Goal: Task Accomplishment & Management: Complete application form

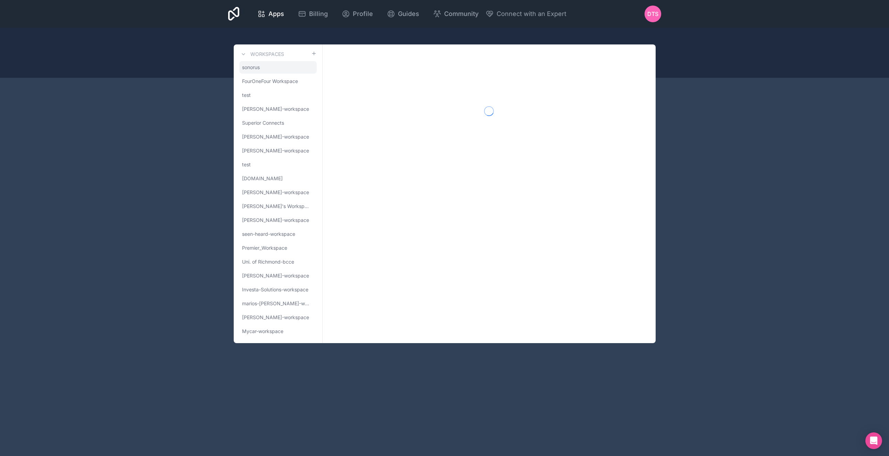
click at [258, 66] on span "sonorus" at bounding box center [251, 67] width 18 height 7
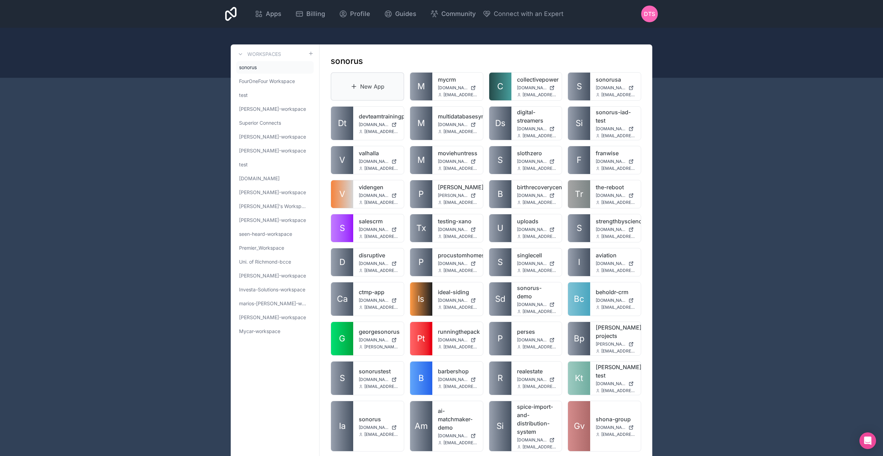
click at [382, 86] on link "New App" at bounding box center [368, 86] width 74 height 28
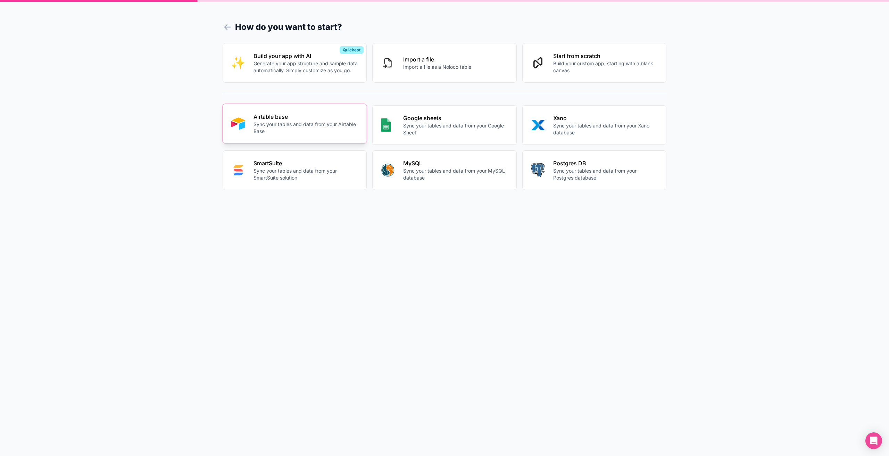
click at [296, 117] on p "Airtable base" at bounding box center [305, 116] width 105 height 8
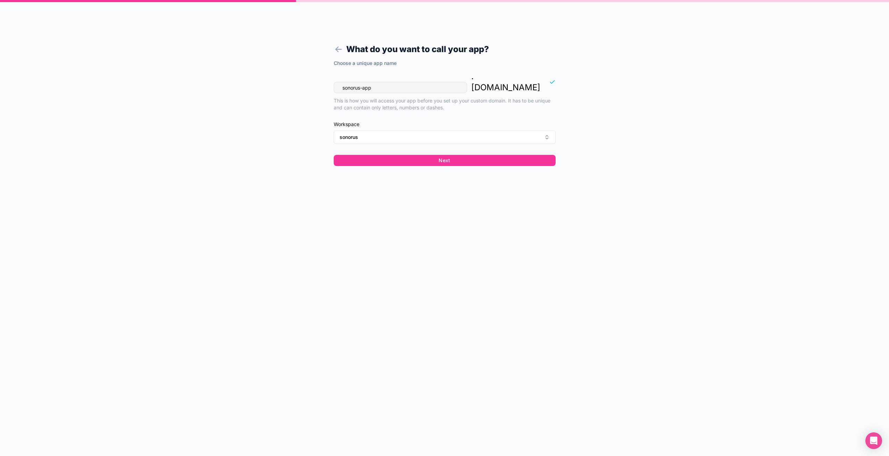
drag, startPoint x: 404, startPoint y: 80, endPoint x: 228, endPoint y: 69, distance: 176.7
click at [228, 69] on div "What do you want to call your app? Choose a unique app name sonorus-app . [DOMA…" at bounding box center [444, 228] width 889 height 456
type input "chriscarage"
click at [402, 155] on button "Next" at bounding box center [445, 160] width 222 height 11
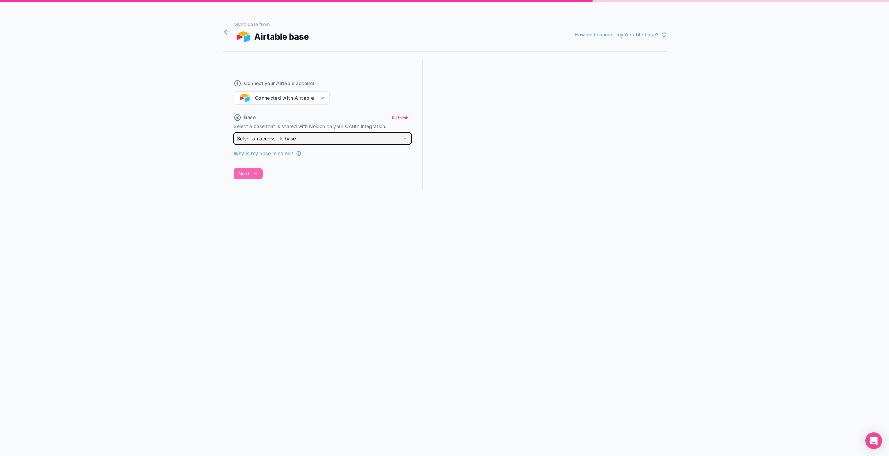
click at [286, 141] on span "Select an accessible base" at bounding box center [266, 138] width 59 height 6
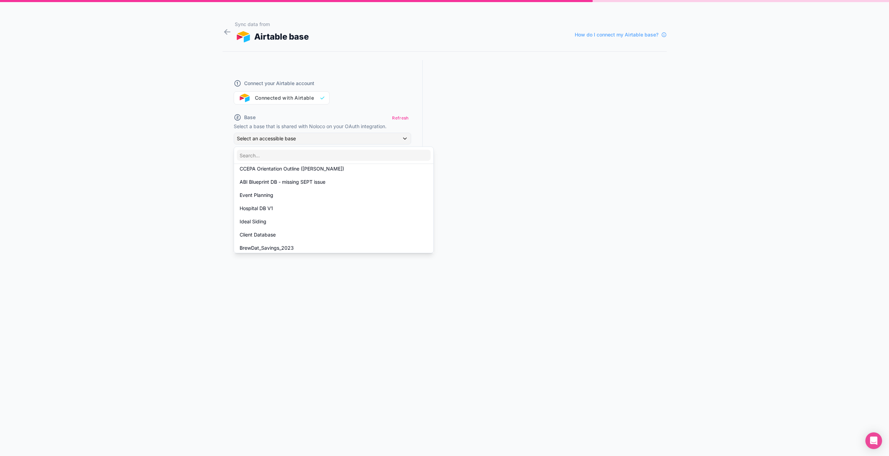
click at [303, 142] on div at bounding box center [444, 228] width 889 height 456
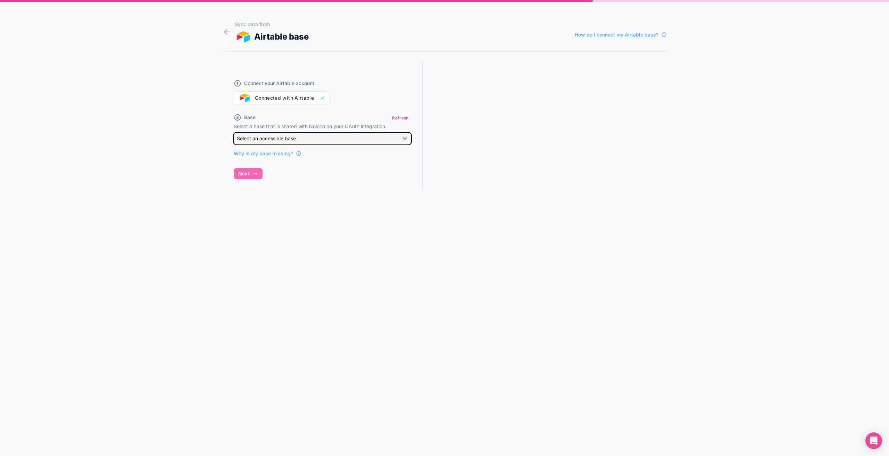
click at [302, 138] on div "Select an accessible base" at bounding box center [322, 138] width 177 height 11
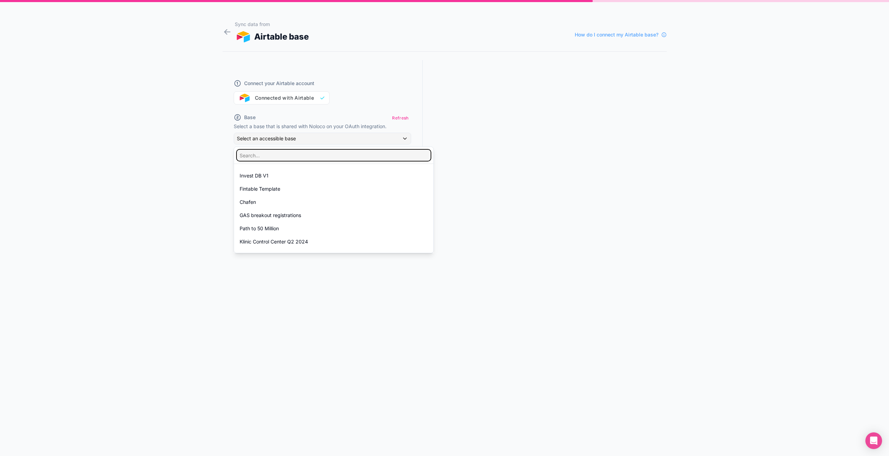
click at [297, 158] on input "text" at bounding box center [334, 155] width 194 height 11
drag, startPoint x: 257, startPoint y: 153, endPoint x: 279, endPoint y: 155, distance: 22.3
click at [279, 155] on input "garagee" at bounding box center [330, 155] width 187 height 11
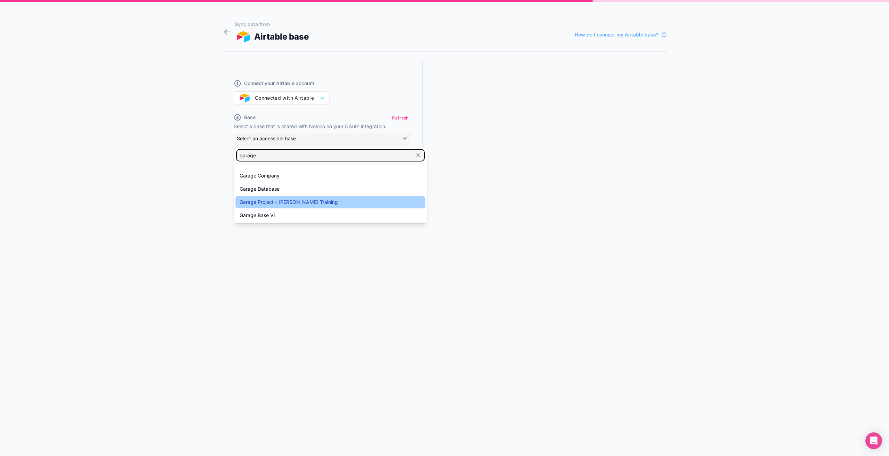
type input "garage"
click at [291, 203] on span "Garage Project - [PERSON_NAME] Training" at bounding box center [289, 202] width 98 height 8
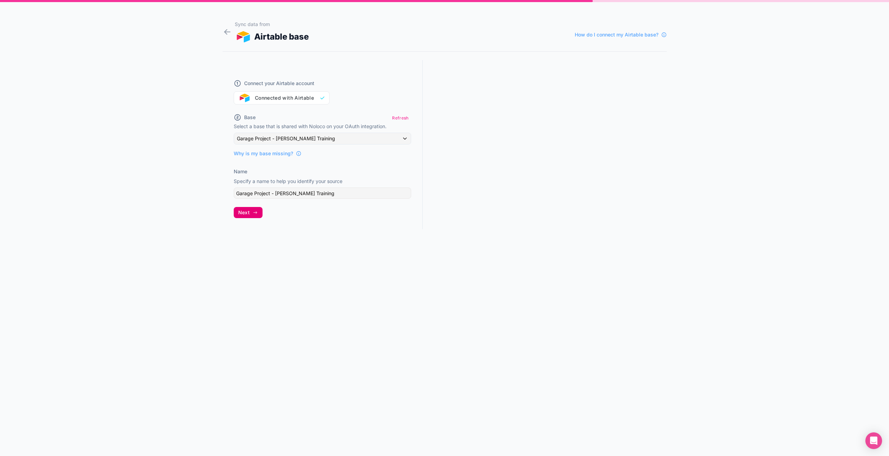
click at [250, 211] on button "Next" at bounding box center [248, 212] width 29 height 11
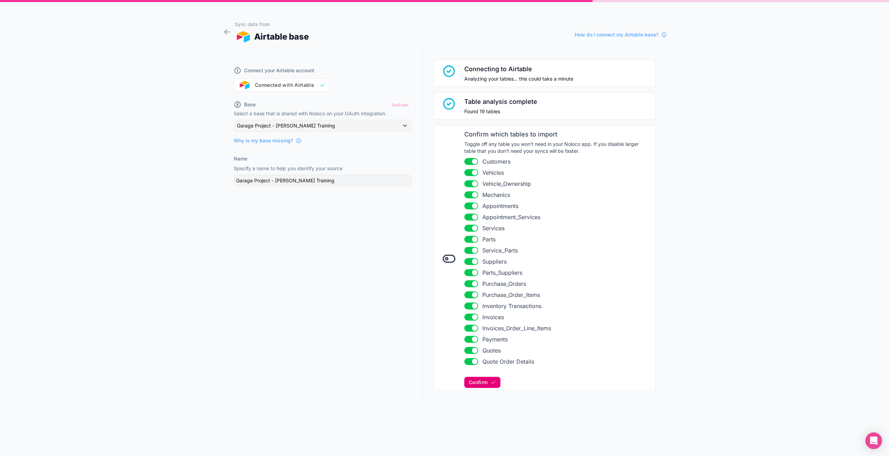
scroll to position [35, 0]
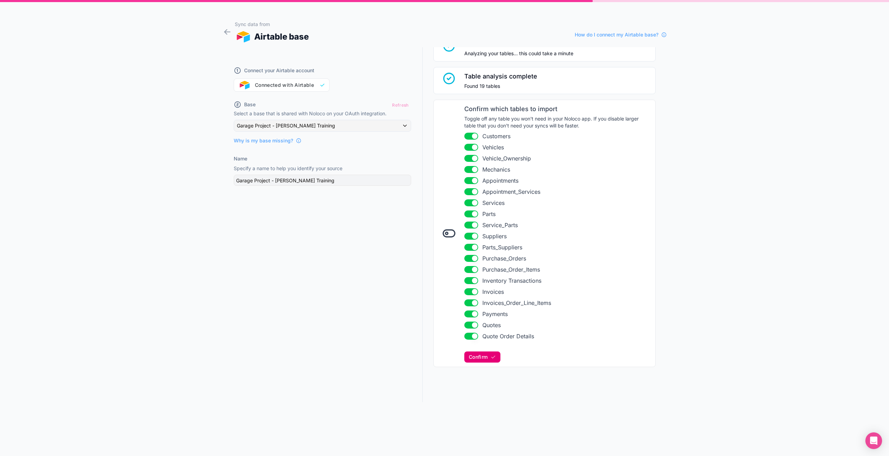
click at [477, 359] on span "Confirm" at bounding box center [478, 357] width 19 height 6
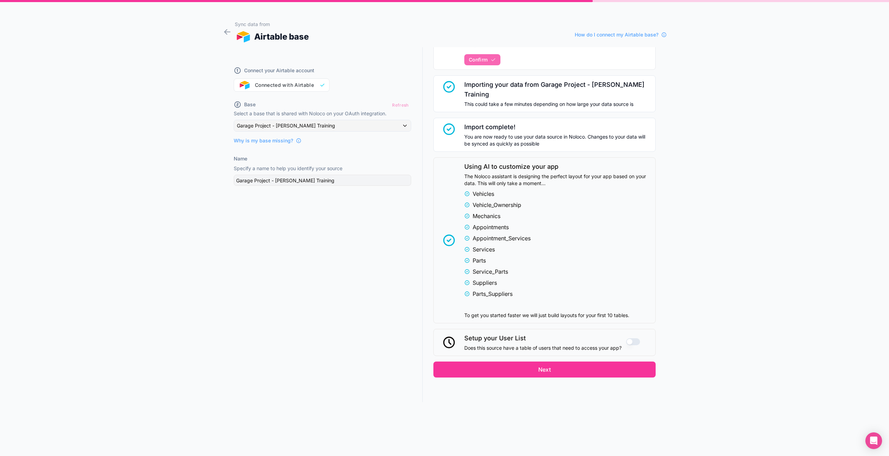
scroll to position [333, 0]
click at [627, 337] on button "Use setting" at bounding box center [633, 340] width 14 height 7
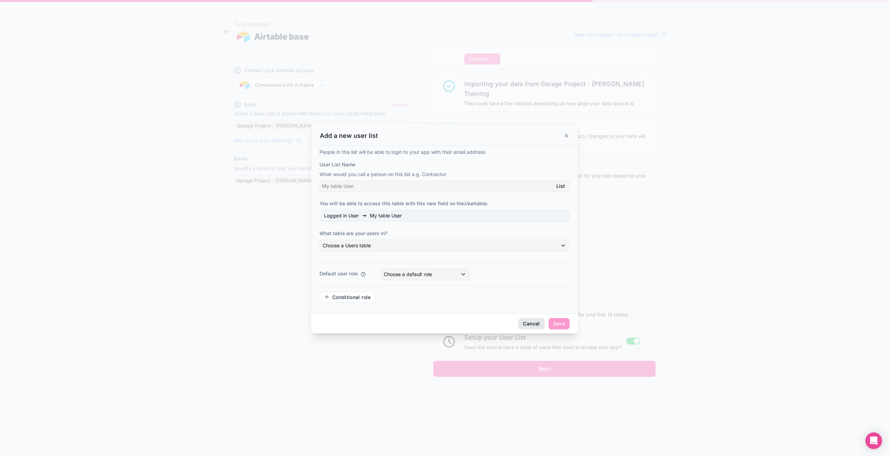
click at [534, 320] on button "Cancel" at bounding box center [531, 323] width 26 height 11
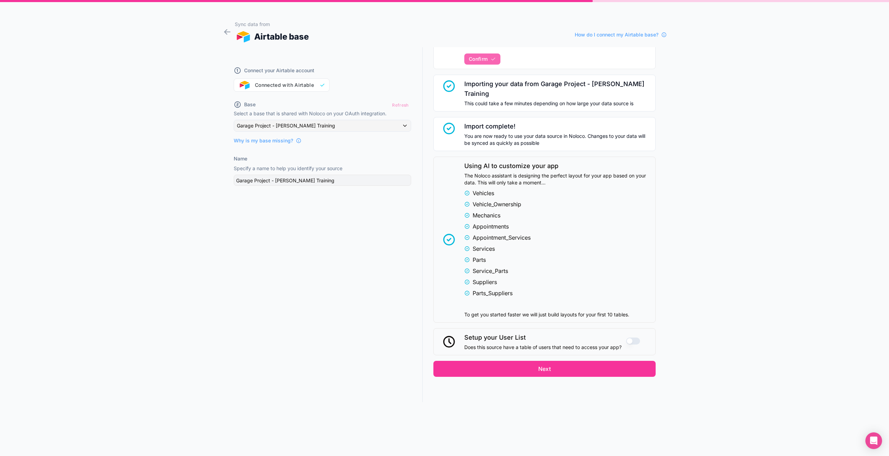
click at [626, 337] on button "Use setting" at bounding box center [633, 340] width 14 height 7
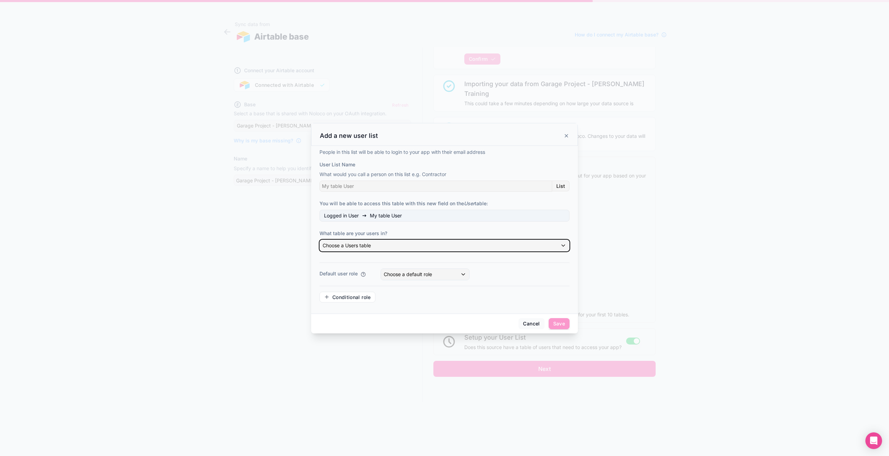
click at [380, 249] on div "Choose a Users table" at bounding box center [444, 245] width 249 height 11
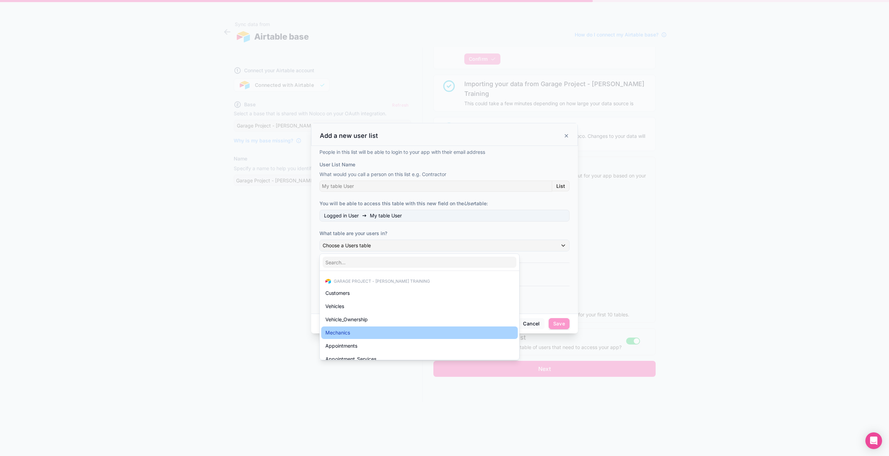
click at [355, 329] on div "Mechanics" at bounding box center [419, 332] width 188 height 8
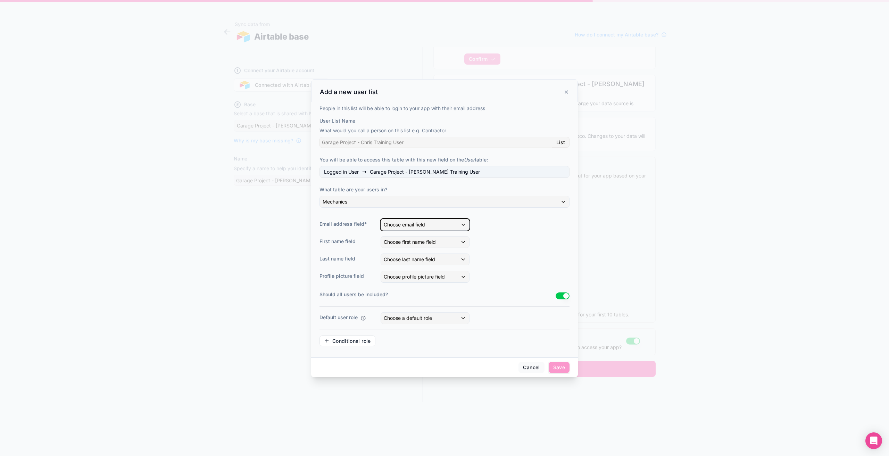
click at [426, 224] on div "Choose email field" at bounding box center [425, 224] width 88 height 11
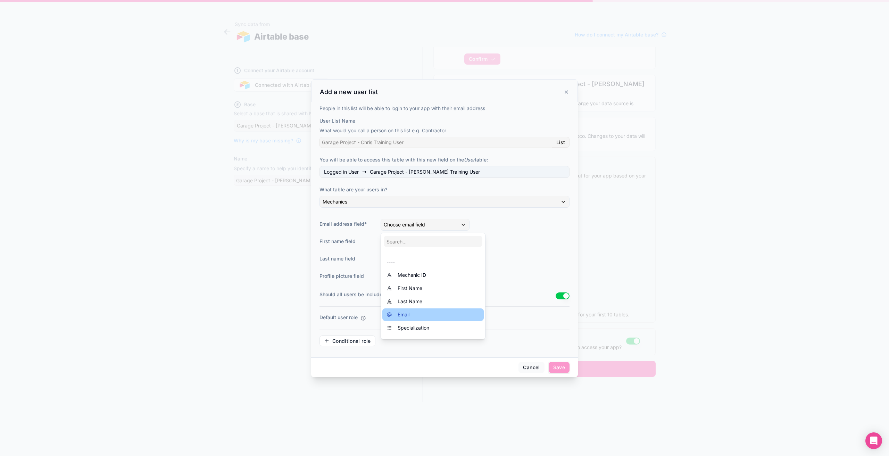
click at [420, 317] on div "Email" at bounding box center [432, 314] width 93 height 8
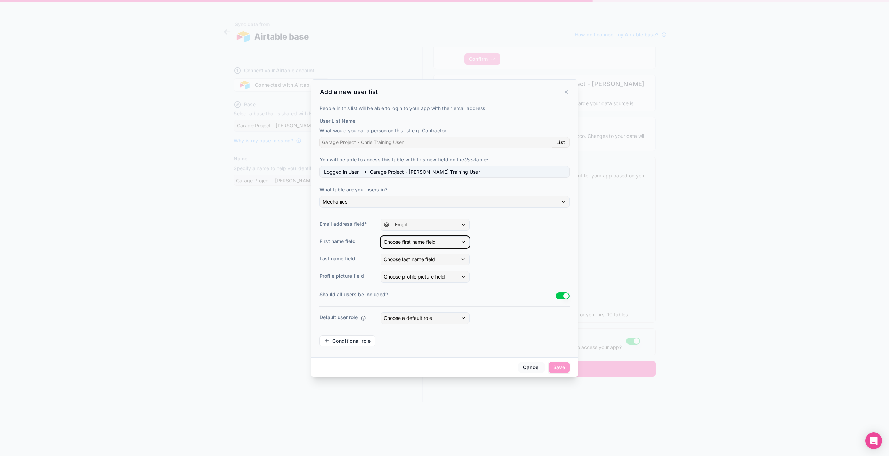
click at [419, 241] on span "Choose first name field" at bounding box center [410, 242] width 52 height 6
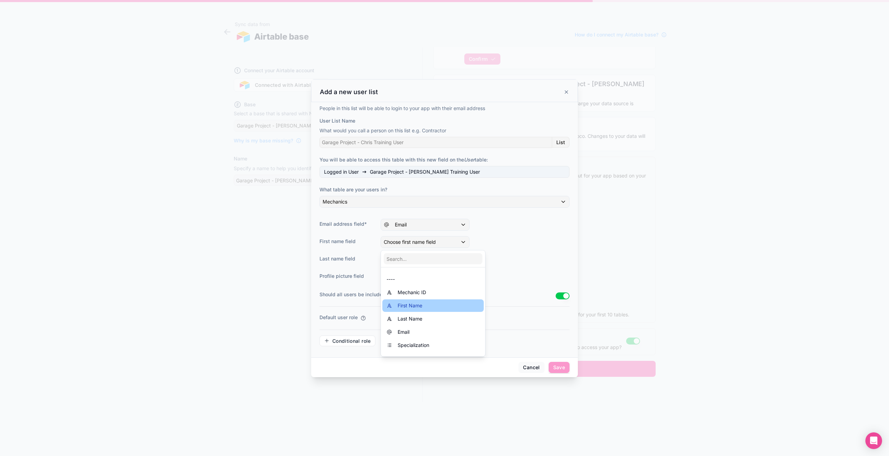
click at [412, 303] on span "First Name" at bounding box center [409, 305] width 25 height 8
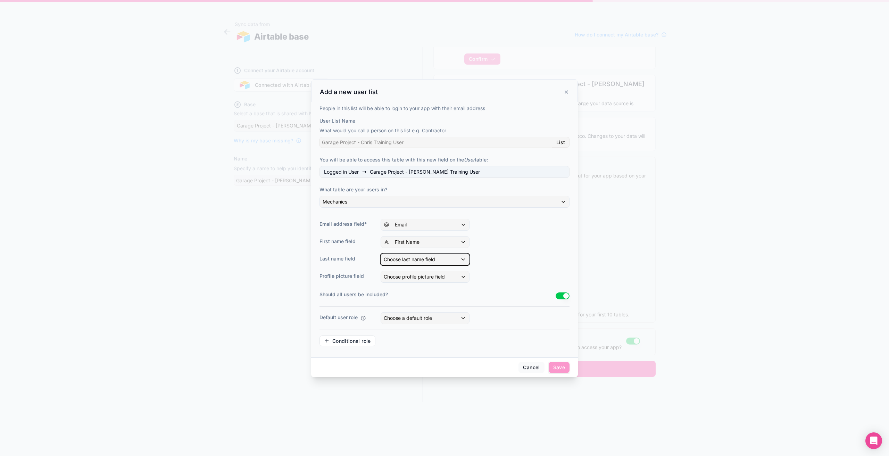
click at [411, 260] on span "Choose last name field" at bounding box center [409, 259] width 51 height 6
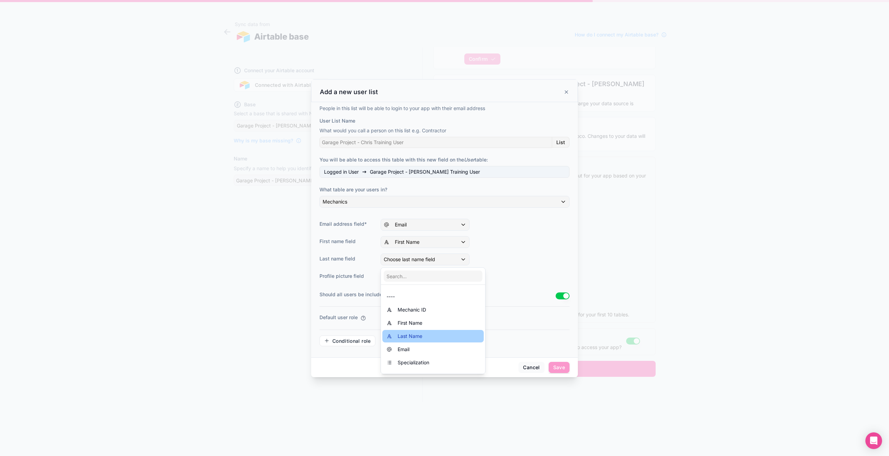
click at [415, 334] on span "Last Name" at bounding box center [409, 336] width 25 height 8
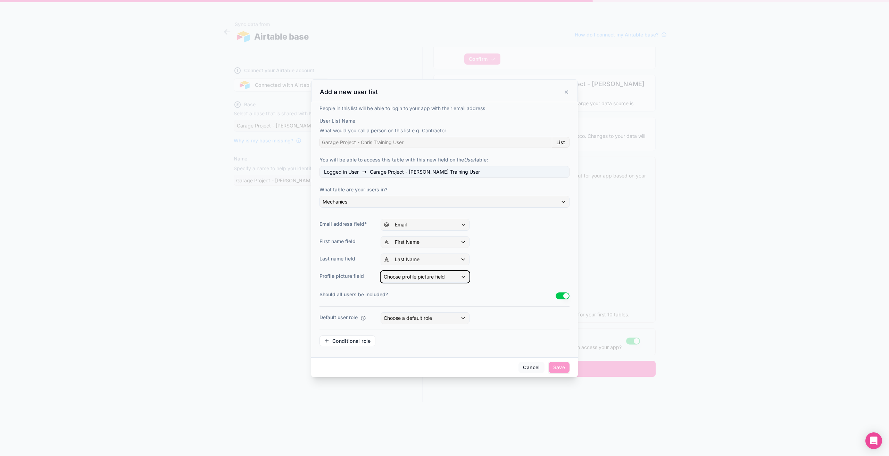
click at [418, 277] on span "Choose profile picture field" at bounding box center [414, 277] width 61 height 6
click at [433, 278] on div at bounding box center [444, 228] width 889 height 456
click at [427, 315] on span "Choose a default role" at bounding box center [408, 318] width 48 height 6
click at [399, 367] on div "User" at bounding box center [432, 368] width 93 height 8
click at [368, 338] on span "Conditional role" at bounding box center [351, 341] width 39 height 6
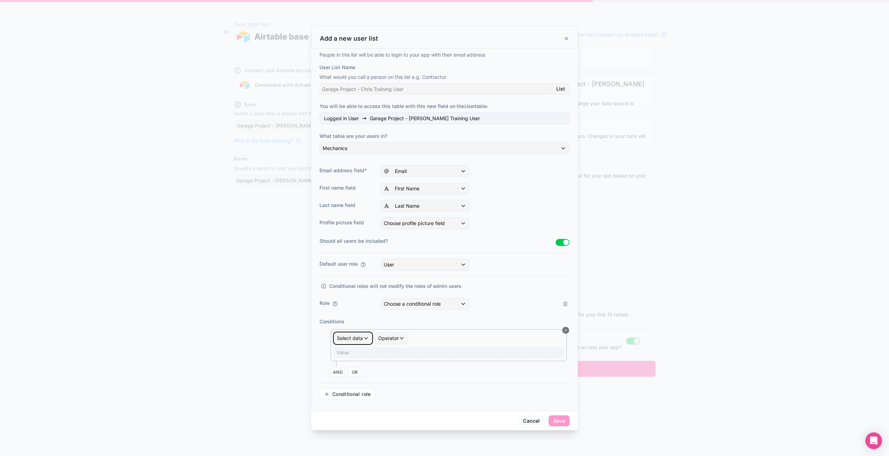
click at [367, 336] on div "Select data" at bounding box center [353, 338] width 38 height 11
click at [435, 320] on div at bounding box center [444, 228] width 889 height 456
click at [359, 352] on p "Value ﻿" at bounding box center [449, 352] width 226 height 7
click at [408, 369] on div "AND OR" at bounding box center [449, 372] width 239 height 10
click at [366, 338] on div "Select data" at bounding box center [353, 338] width 38 height 11
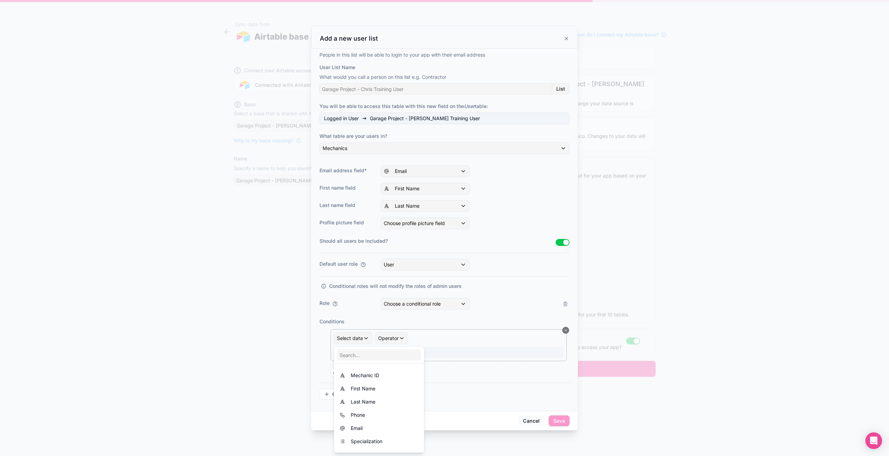
click at [366, 338] on div at bounding box center [444, 228] width 889 height 456
click at [385, 338] on span "Operator" at bounding box center [388, 338] width 20 height 6
click at [385, 338] on div at bounding box center [444, 228] width 889 height 456
click at [353, 339] on span "Select data" at bounding box center [350, 338] width 26 height 7
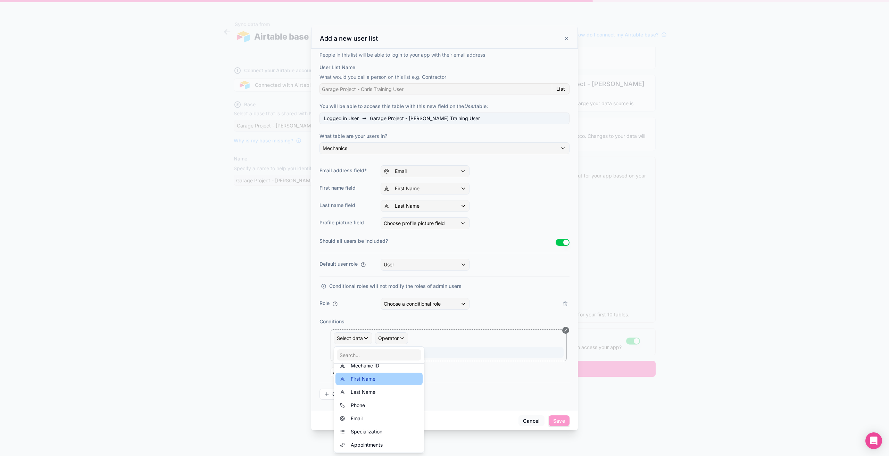
click at [375, 383] on div "First Name" at bounding box center [378, 378] width 87 height 12
click at [360, 339] on div "First Name" at bounding box center [350, 338] width 33 height 11
click at [363, 425] on div "Email" at bounding box center [378, 428] width 79 height 8
click at [383, 339] on div "Operator" at bounding box center [376, 338] width 32 height 11
click at [388, 374] on span "Is equal to (=)" at bounding box center [381, 375] width 32 height 8
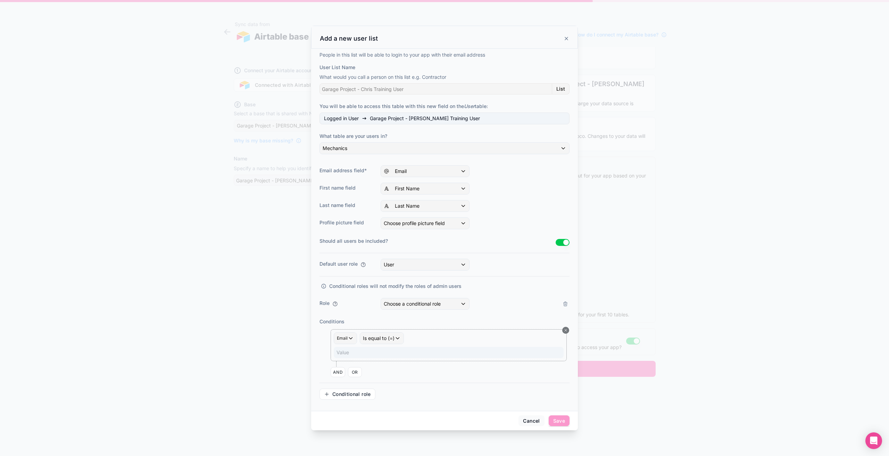
click at [359, 353] on p "Value ﻿" at bounding box center [449, 352] width 226 height 7
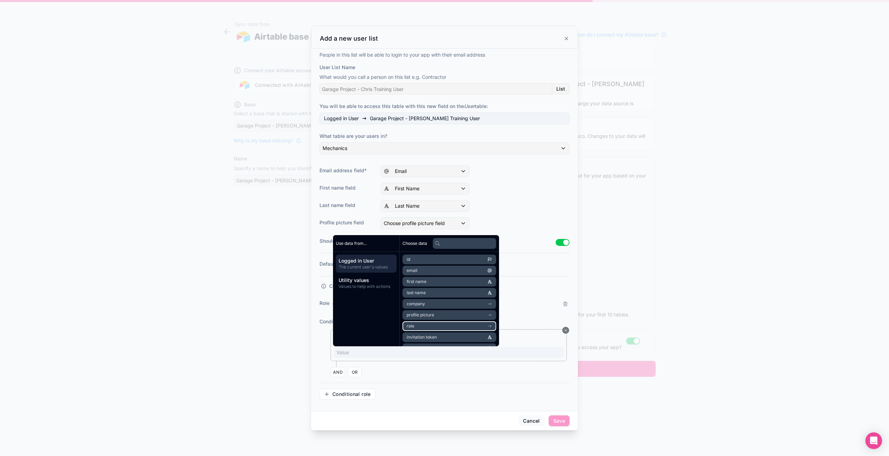
click at [423, 328] on li "role" at bounding box center [449, 326] width 94 height 10
click at [438, 379] on div "People in this list will be able to login to your app with their email address …" at bounding box center [444, 228] width 250 height 354
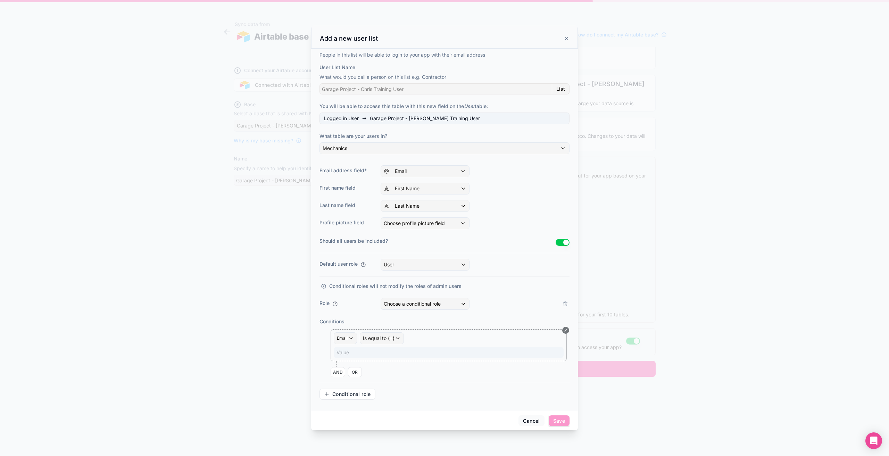
click at [371, 350] on p "Value ﻿" at bounding box center [449, 352] width 226 height 7
click at [416, 417] on div "Cancel Save" at bounding box center [444, 421] width 267 height 20
click at [345, 351] on p "Value ﻿" at bounding box center [449, 352] width 226 height 7
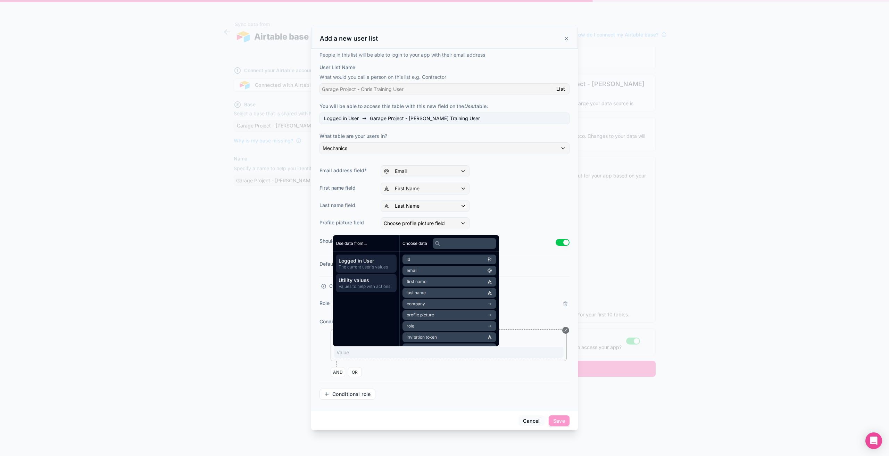
click at [366, 288] on span "Values to help with actions" at bounding box center [365, 287] width 55 height 6
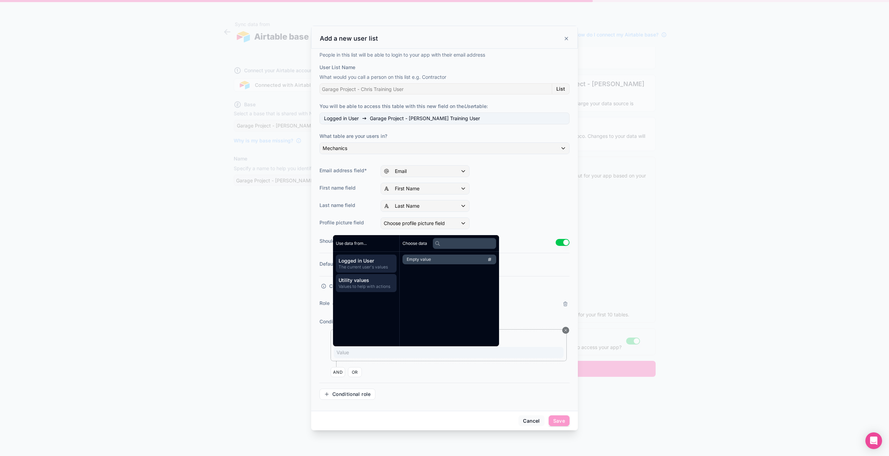
click at [371, 269] on span "The current user's values" at bounding box center [365, 267] width 55 height 6
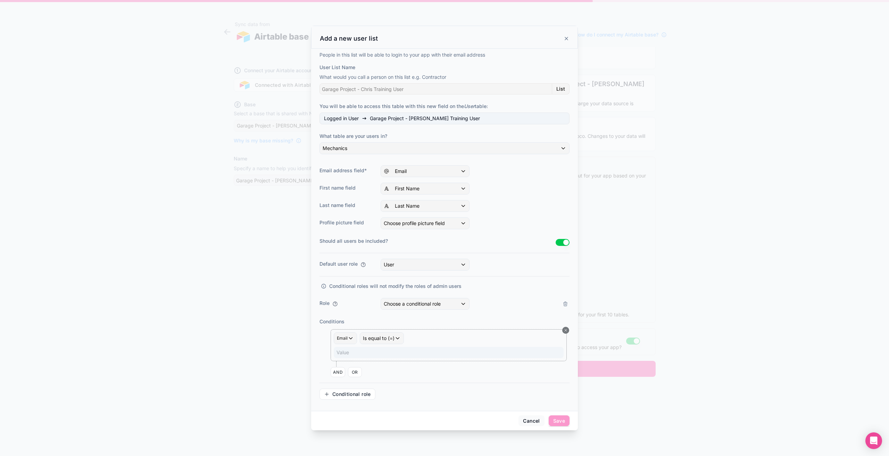
click at [400, 389] on div "Conditional role" at bounding box center [444, 393] width 250 height 11
click at [565, 330] on icon at bounding box center [565, 330] width 2 height 2
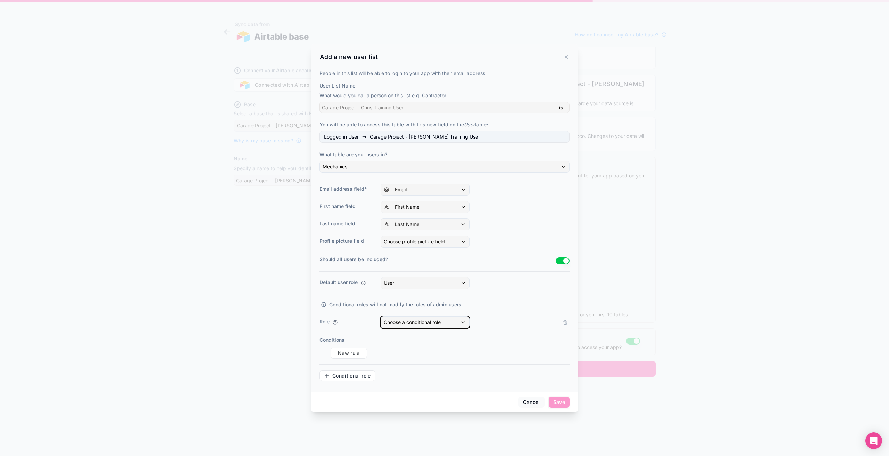
click at [438, 327] on div "Choose a conditional role" at bounding box center [425, 322] width 88 height 11
click at [398, 373] on div "User" at bounding box center [432, 372] width 93 height 8
click at [567, 323] on icon at bounding box center [565, 322] width 6 height 6
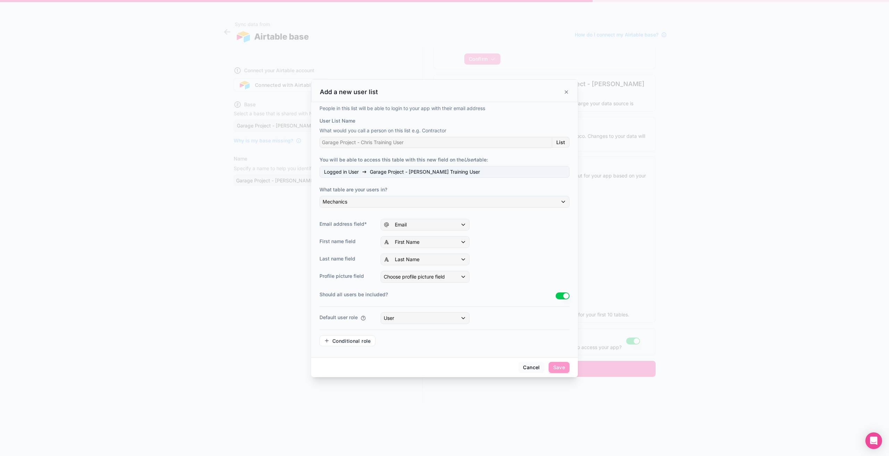
click at [536, 354] on div "People in this list will be able to login to your app with their email address …" at bounding box center [444, 229] width 267 height 255
click at [435, 279] on span "Choose profile picture field" at bounding box center [414, 277] width 61 height 6
click at [411, 311] on div "----" at bounding box center [432, 314] width 93 height 8
click at [418, 273] on div "----" at bounding box center [425, 276] width 88 height 11
click at [407, 295] on input "text" at bounding box center [433, 293] width 99 height 11
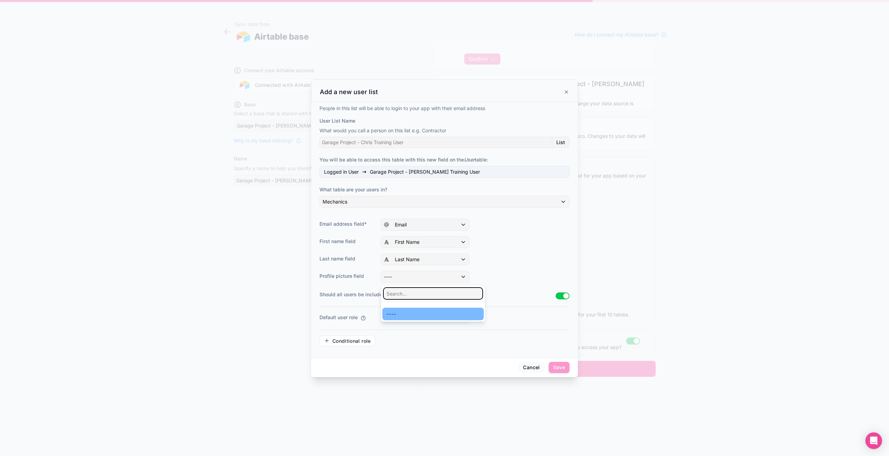
click at [407, 295] on input "text" at bounding box center [433, 293] width 99 height 11
click at [405, 310] on div "----" at bounding box center [432, 314] width 93 height 8
click at [487, 292] on label "Should all users be included?" at bounding box center [437, 294] width 236 height 7
click at [357, 342] on span "Conditional role" at bounding box center [351, 341] width 39 height 6
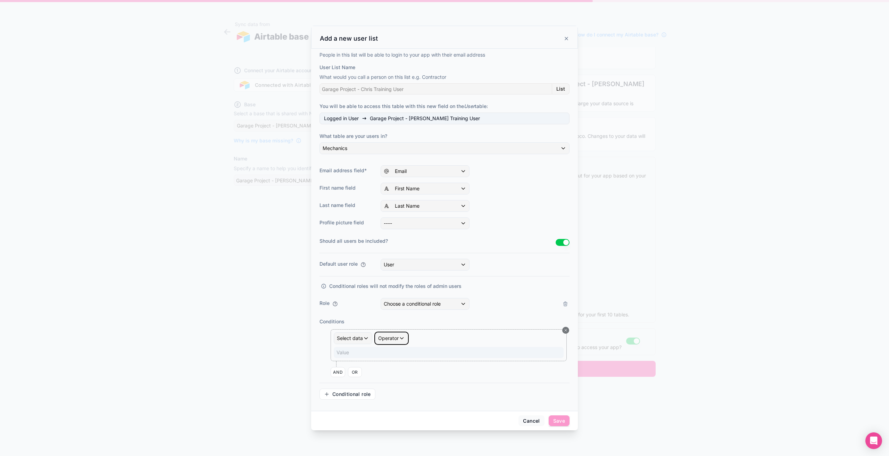
click at [378, 343] on div "Operator" at bounding box center [391, 338] width 32 height 11
click at [355, 336] on div at bounding box center [444, 228] width 889 height 456
click at [360, 335] on div "Select data" at bounding box center [353, 338] width 38 height 11
click at [362, 374] on span "Mechanic ID" at bounding box center [365, 375] width 28 height 8
click at [375, 359] on div "Mechanic ID Operator Value ﻿" at bounding box center [448, 345] width 236 height 32
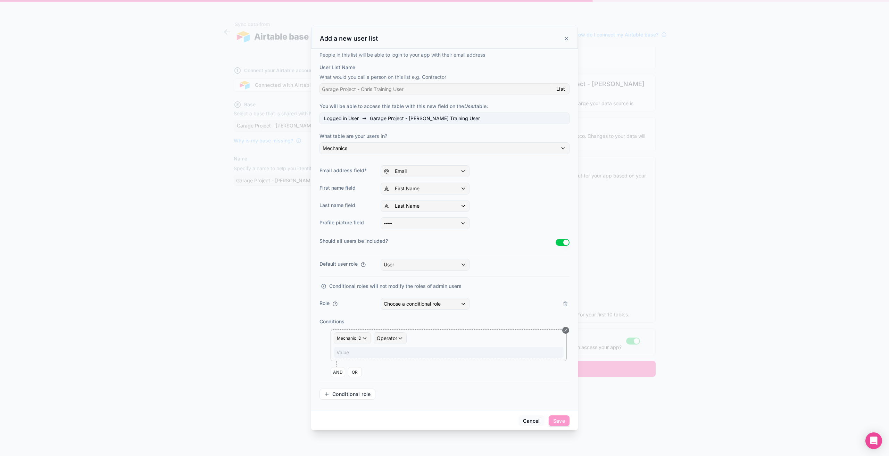
click at [379, 353] on p "Value ﻿" at bounding box center [449, 352] width 226 height 7
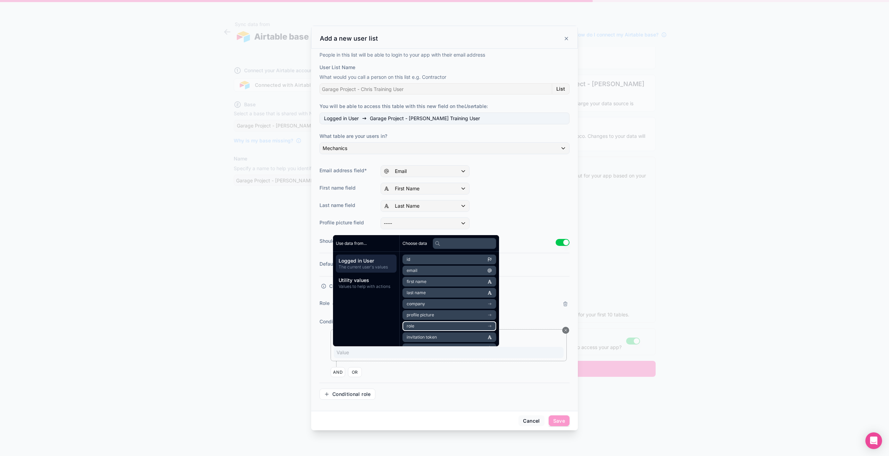
click at [417, 325] on li "role" at bounding box center [449, 326] width 94 height 10
click at [431, 274] on li "id" at bounding box center [449, 272] width 94 height 10
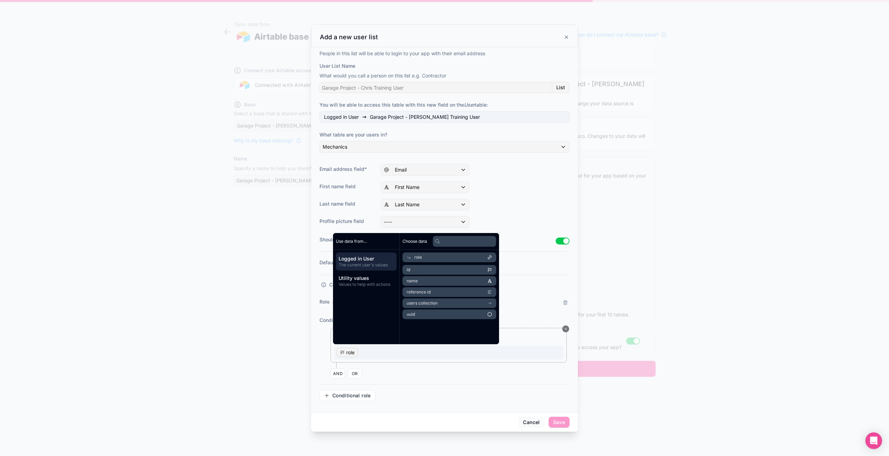
click at [429, 378] on div "AND OR" at bounding box center [449, 373] width 239 height 10
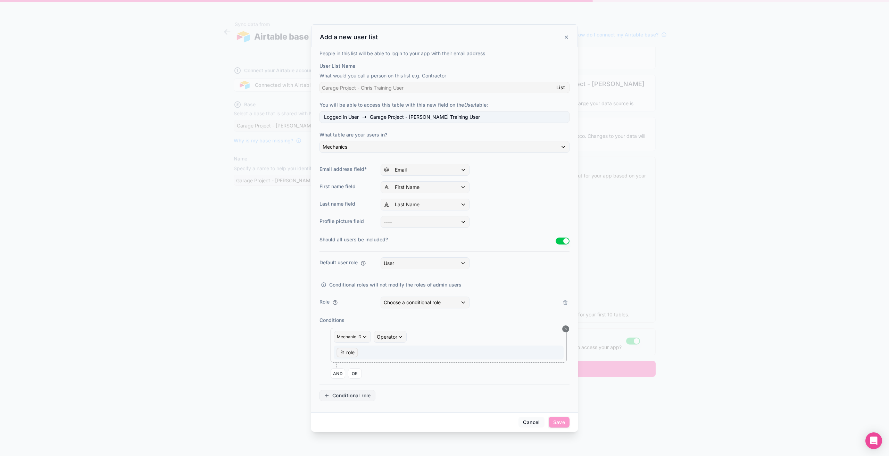
click at [351, 394] on span "Conditional role" at bounding box center [351, 395] width 39 height 6
click at [561, 408] on button at bounding box center [565, 410] width 8 height 8
click at [564, 304] on icon at bounding box center [564, 302] width 3 height 3
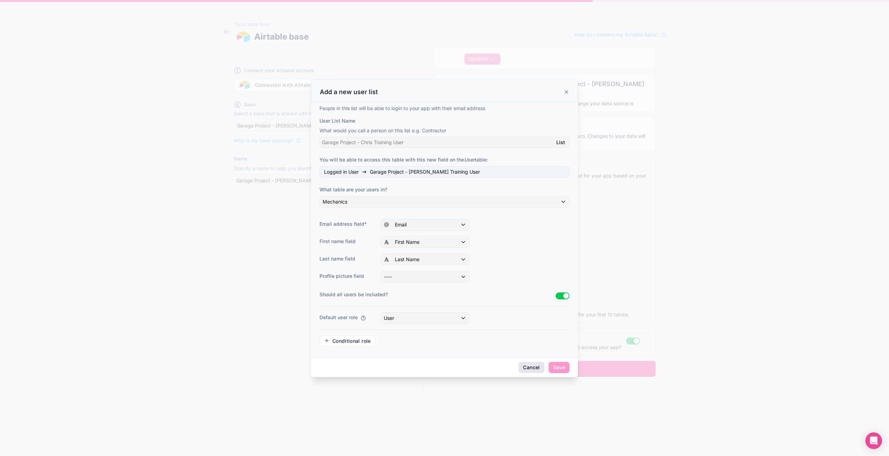
click at [528, 364] on button "Cancel" at bounding box center [531, 367] width 26 height 11
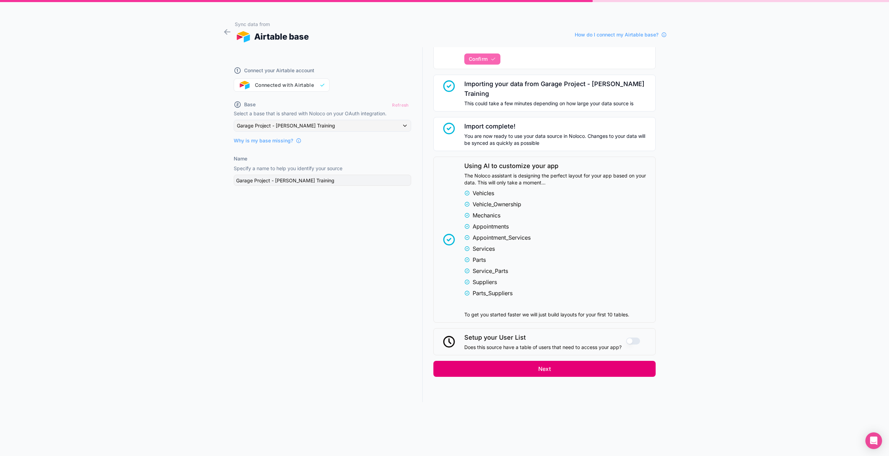
click at [536, 361] on button "Next" at bounding box center [544, 369] width 222 height 16
